Goal: Task Accomplishment & Management: Use online tool/utility

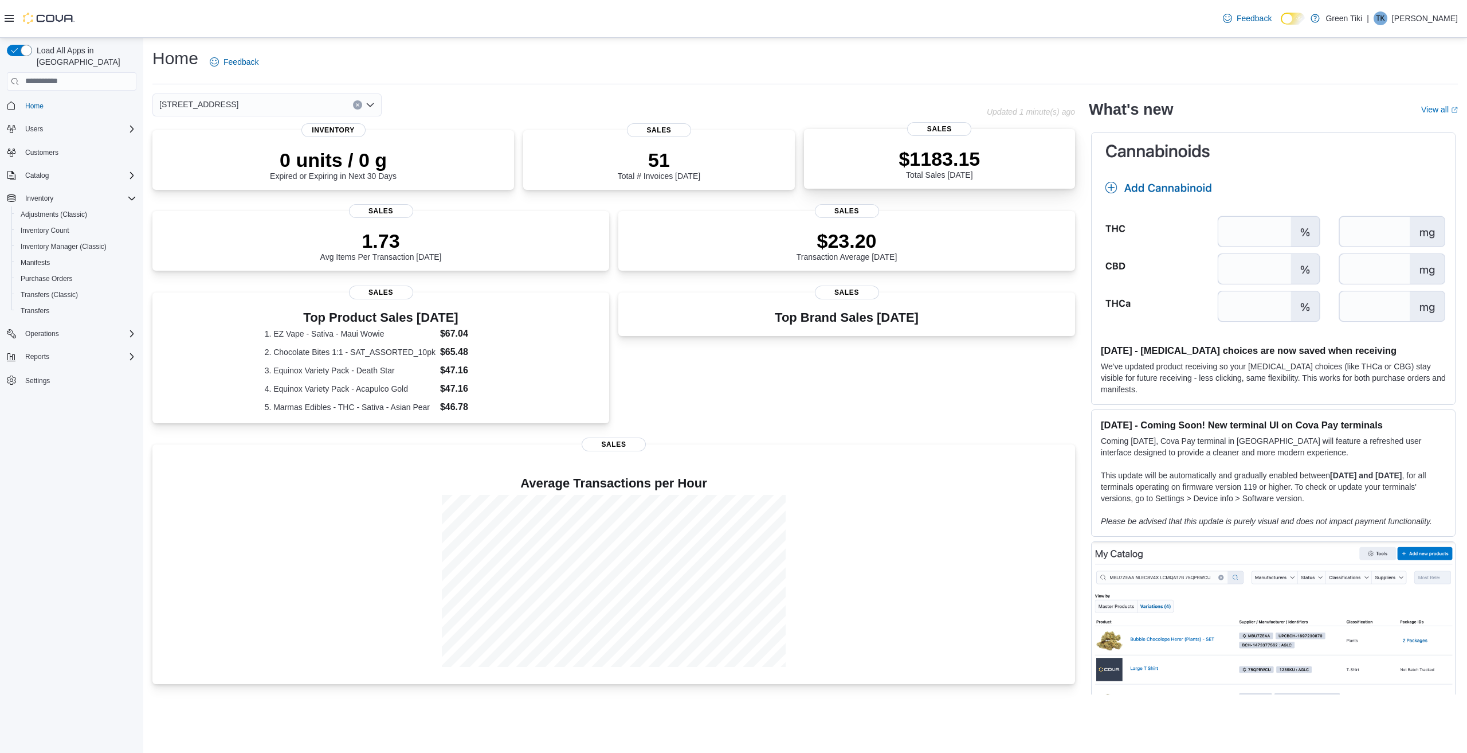
click at [1021, 143] on div "$1183.15 Total Sales [DATE]" at bounding box center [939, 161] width 253 height 37
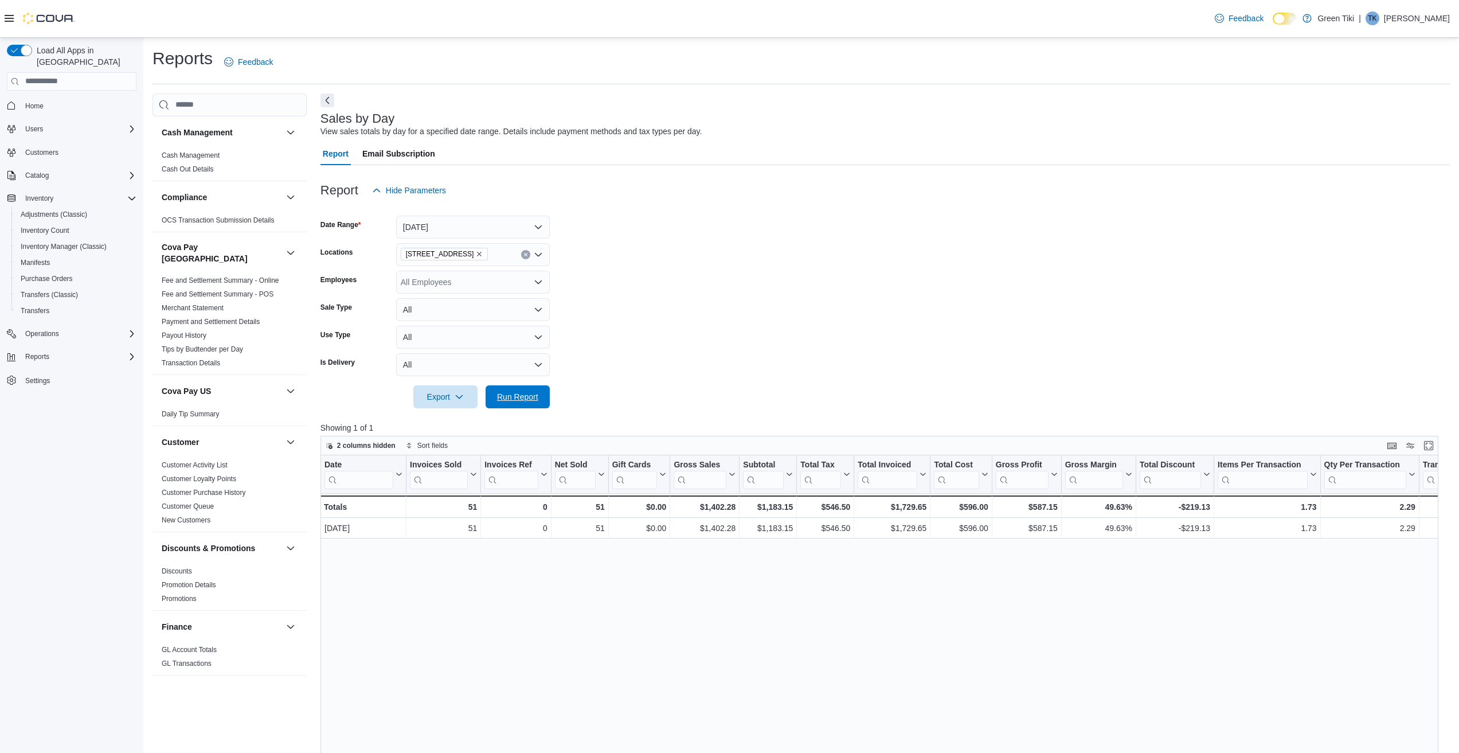
drag, startPoint x: 521, startPoint y: 397, endPoint x: 618, endPoint y: 390, distance: 97.2
click at [520, 397] on span "Run Report" at bounding box center [517, 396] width 41 height 11
